Goal: Information Seeking & Learning: Learn about a topic

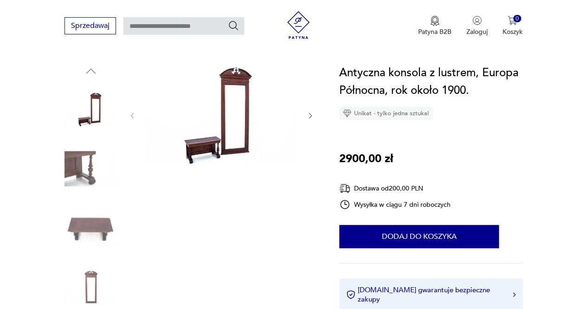
click at [308, 119] on icon "button" at bounding box center [310, 115] width 7 height 7
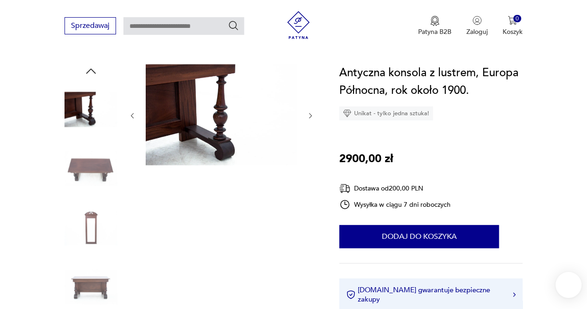
click at [308, 119] on icon "button" at bounding box center [310, 115] width 7 height 7
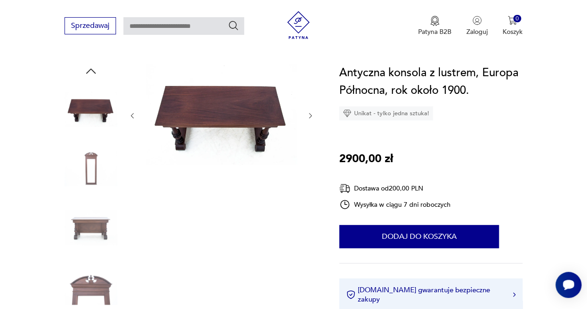
click at [308, 119] on icon "button" at bounding box center [310, 115] width 7 height 7
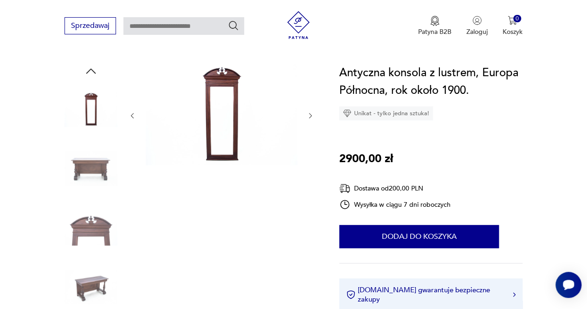
click at [308, 119] on icon "button" at bounding box center [310, 115] width 7 height 7
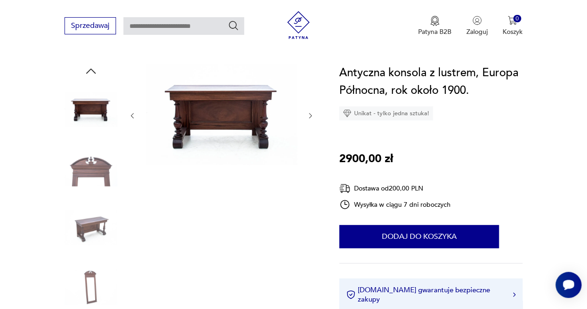
click at [308, 119] on icon "button" at bounding box center [310, 115] width 7 height 7
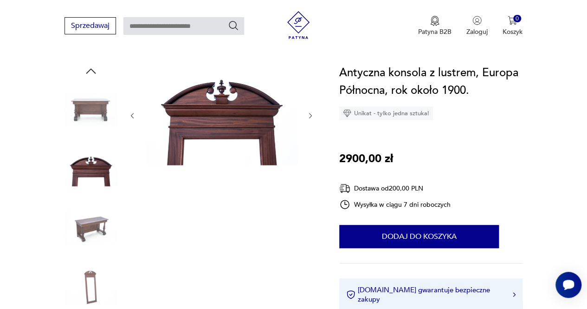
click at [308, 119] on icon "button" at bounding box center [310, 115] width 7 height 7
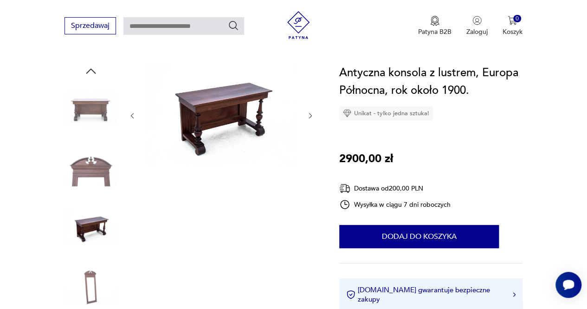
click at [308, 119] on icon "button" at bounding box center [310, 115] width 7 height 7
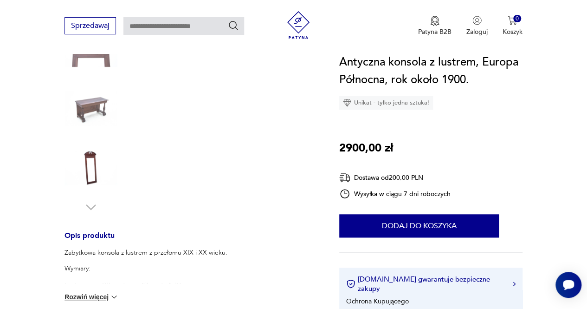
scroll to position [207, 0]
click at [107, 109] on img at bounding box center [91, 109] width 53 height 53
click at [87, 185] on img at bounding box center [91, 169] width 53 height 53
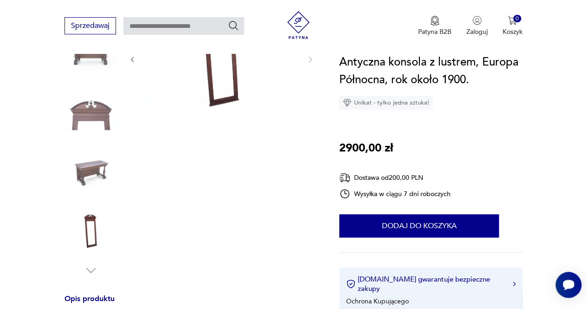
scroll to position [155, 0]
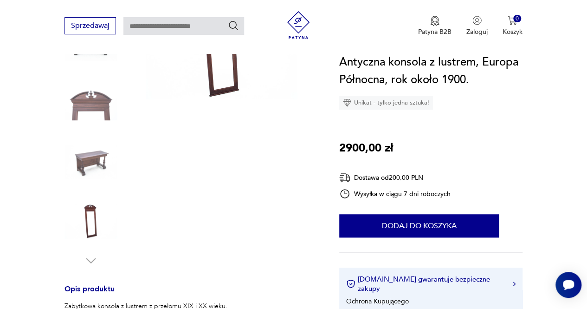
click at [88, 229] on img at bounding box center [91, 221] width 53 height 53
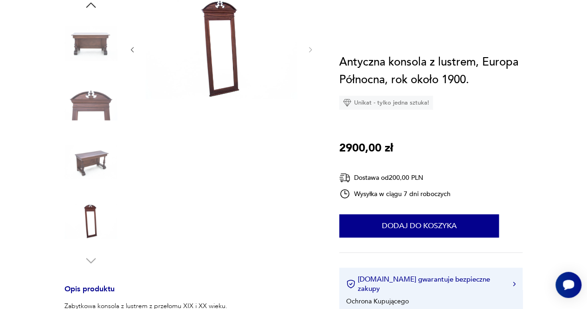
scroll to position [54, 0]
